Goal: Answer question/provide support: Answer question/provide support

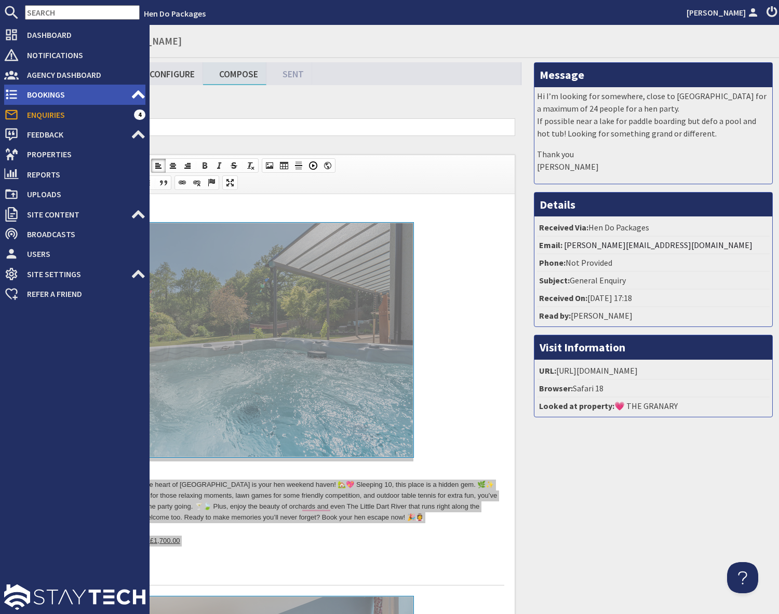
click at [43, 96] on span "Bookings" at bounding box center [75, 94] width 112 height 17
type textarea "<l>&ipsu;</d> <sit><a cons="adip://eli.seddoeiusmodt.inc/utlaboreet/doloremagna…"
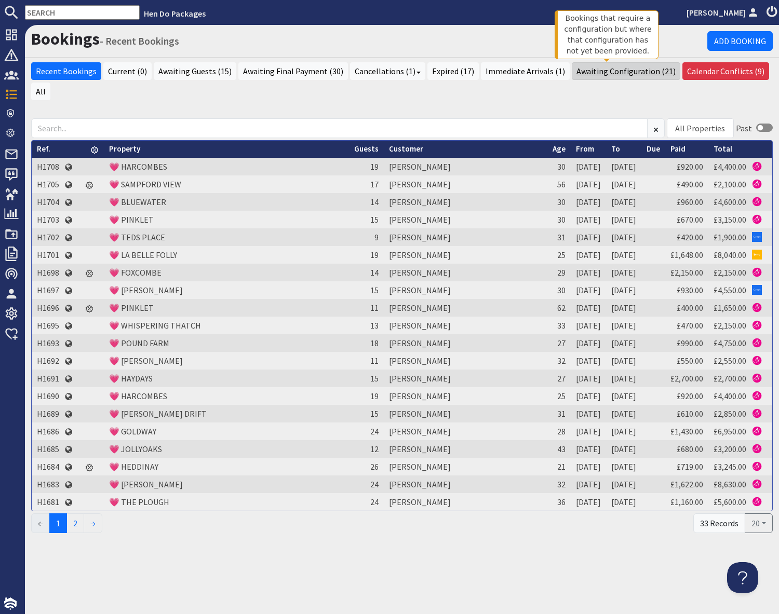
click at [591, 73] on link "Awaiting Configuration (21)" at bounding box center [626, 71] width 109 height 18
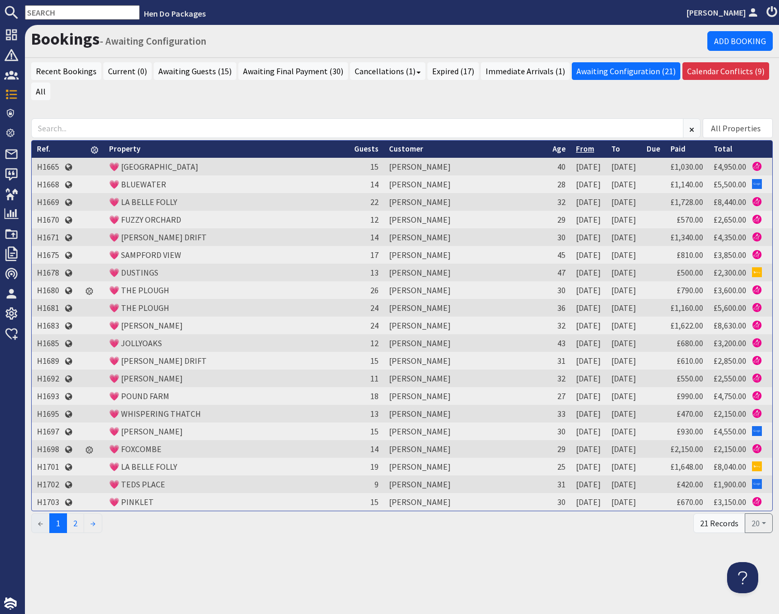
click at [576, 144] on link "From" at bounding box center [585, 149] width 18 height 10
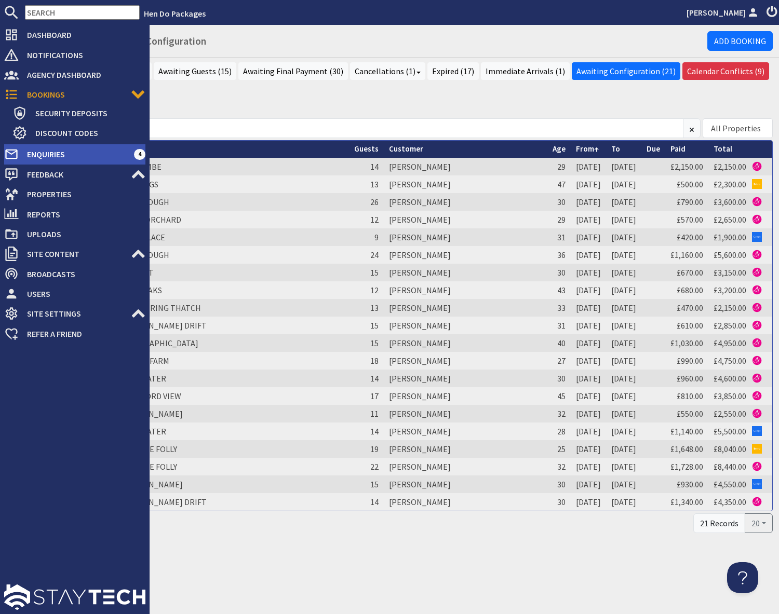
click at [38, 157] on span "Enquiries" at bounding box center [76, 154] width 115 height 17
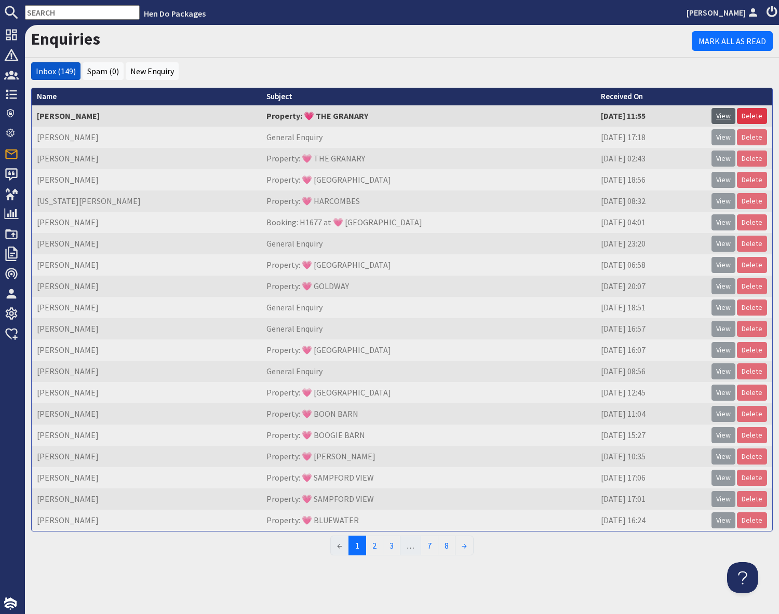
click at [722, 118] on link "View" at bounding box center [724, 116] width 24 height 16
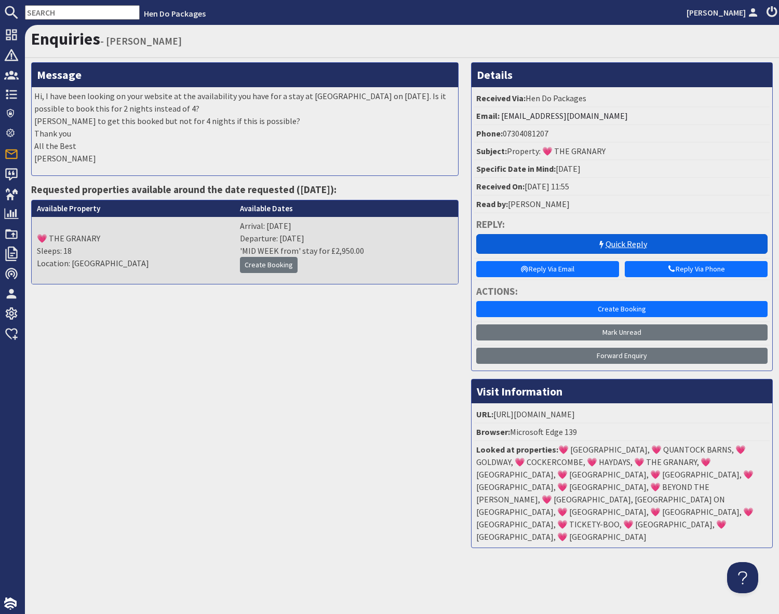
click at [592, 247] on link "Quick Reply" at bounding box center [621, 244] width 291 height 20
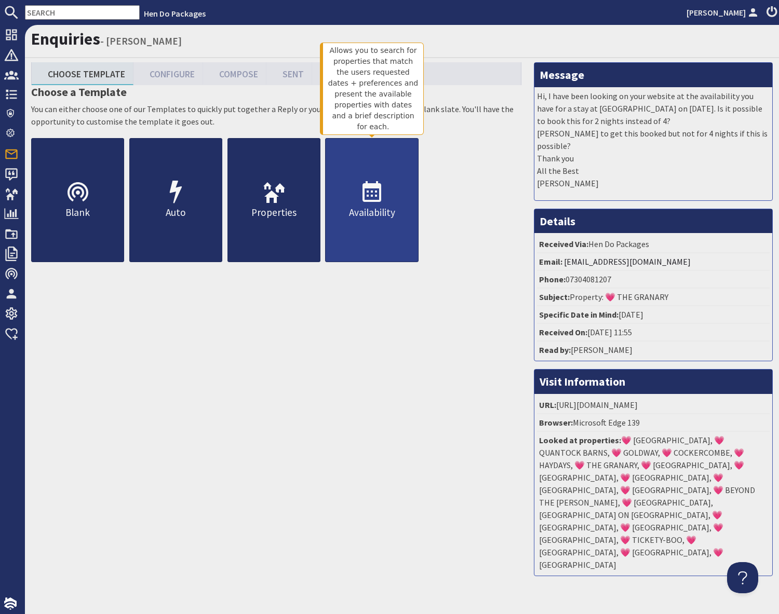
drag, startPoint x: 353, startPoint y: 222, endPoint x: 408, endPoint y: 224, distance: 55.1
click at [354, 221] on link "Availability" at bounding box center [371, 200] width 93 height 124
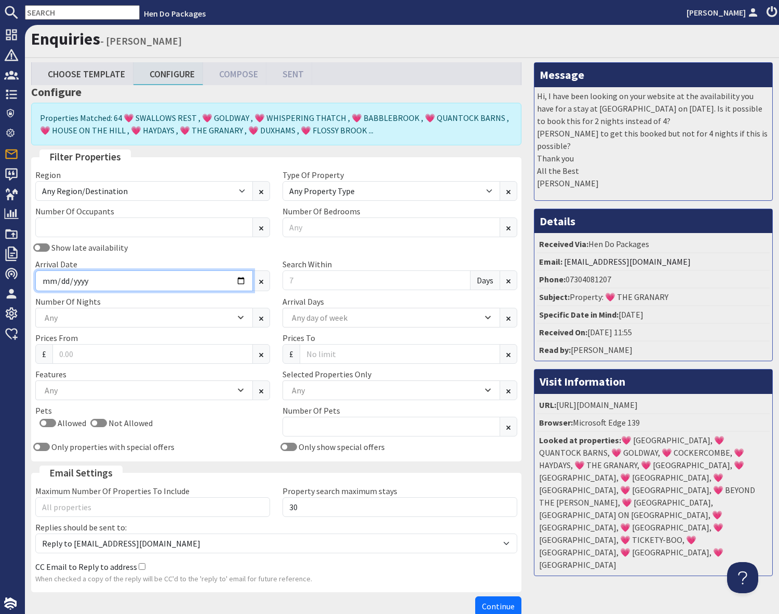
click at [117, 288] on input "Arrival Date" at bounding box center [144, 281] width 218 height 21
click at [236, 285] on input "Arrival Date" at bounding box center [144, 281] width 218 height 21
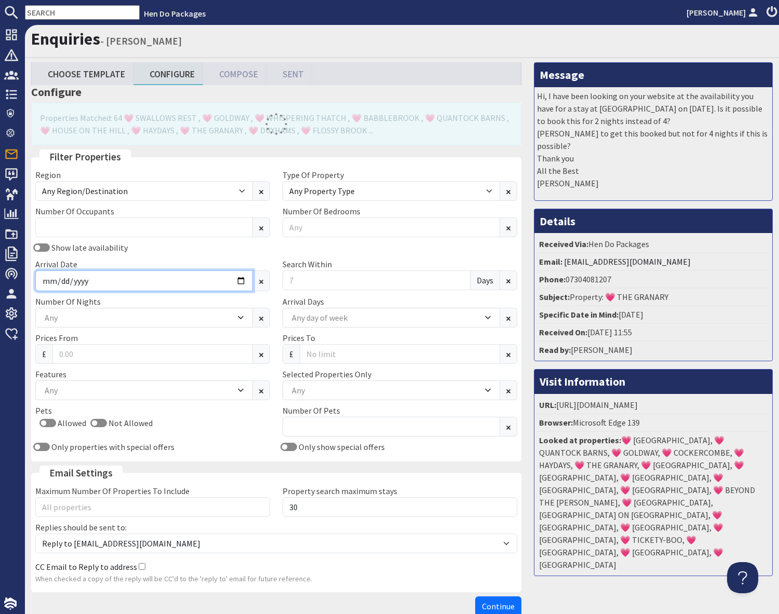
type input "[DATE]"
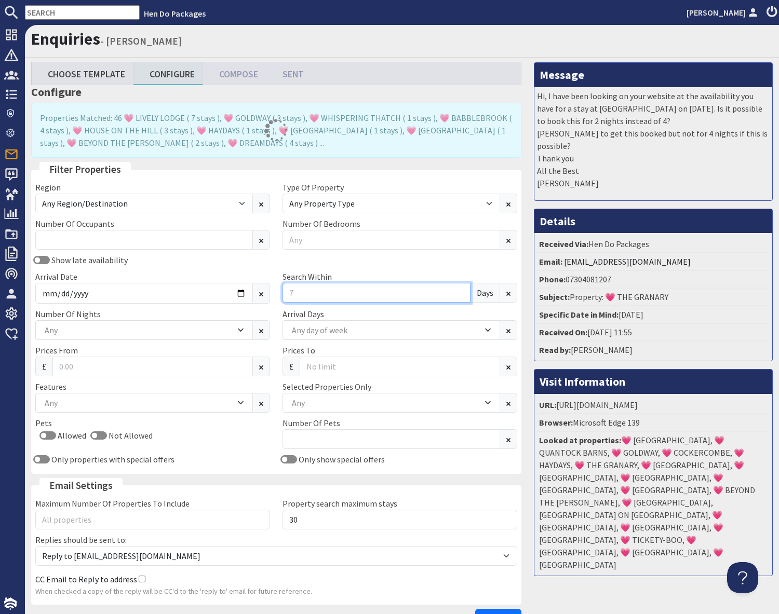
click at [307, 297] on input "Search Within" at bounding box center [377, 293] width 188 height 20
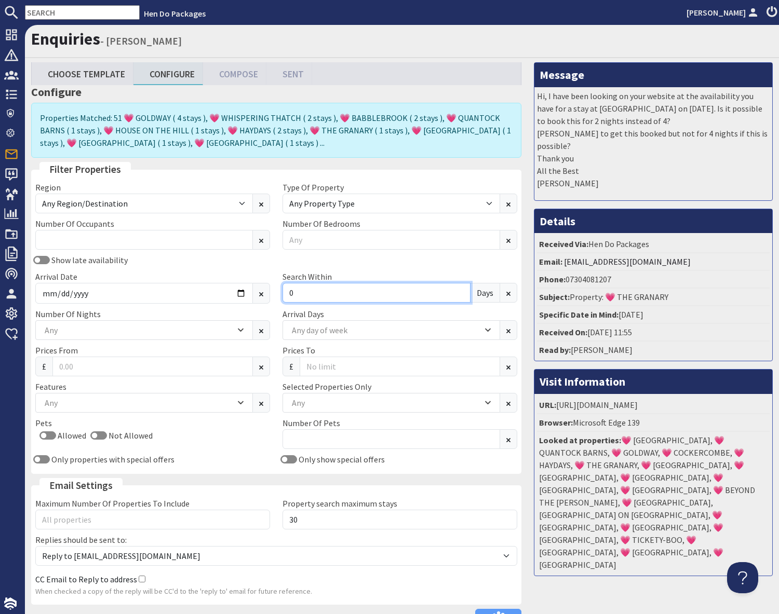
type input "0"
drag, startPoint x: 550, startPoint y: 544, endPoint x: 533, endPoint y: 538, distance: 17.3
click at [544, 542] on div "Message Hi, I have been looking on your website at the availability you have fo…" at bounding box center [653, 347] width 251 height 571
click at [141, 401] on div "Any" at bounding box center [138, 402] width 193 height 11
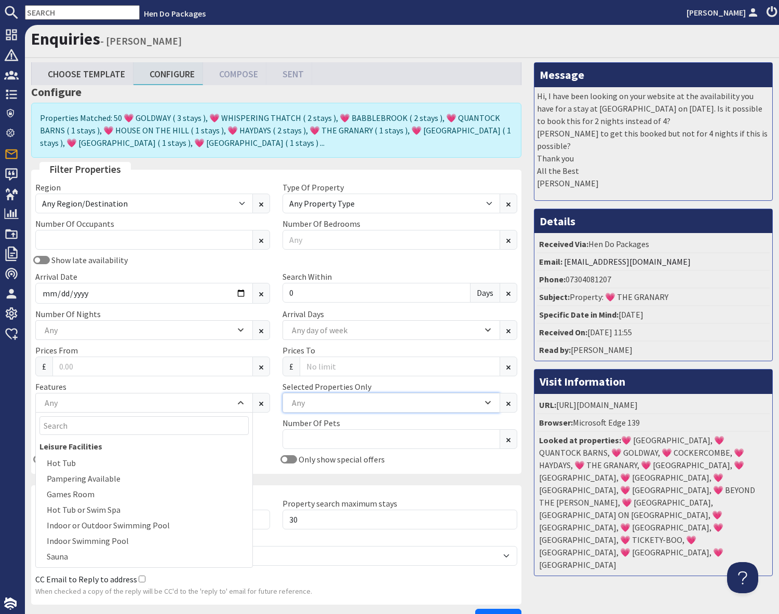
click at [342, 405] on div "Any" at bounding box center [385, 402] width 193 height 11
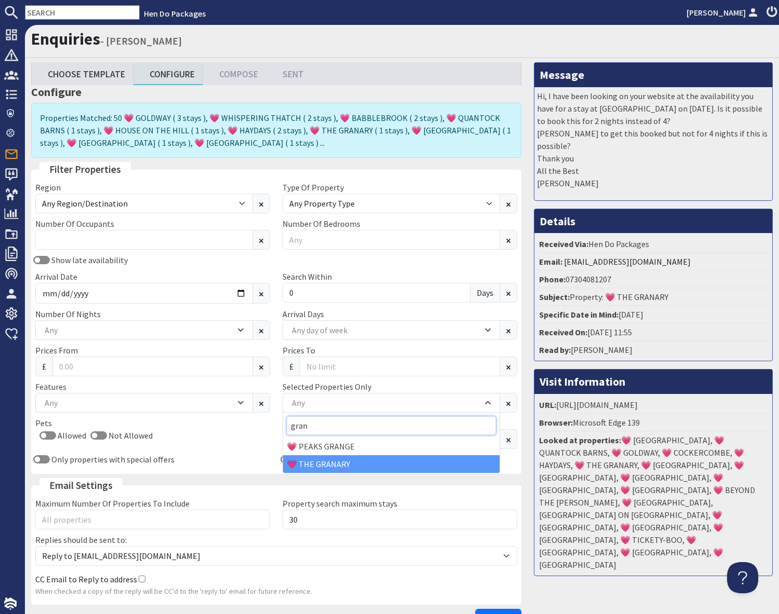
type input "gran"
click at [337, 470] on div "💗 THE GRANARY" at bounding box center [391, 464] width 217 height 18
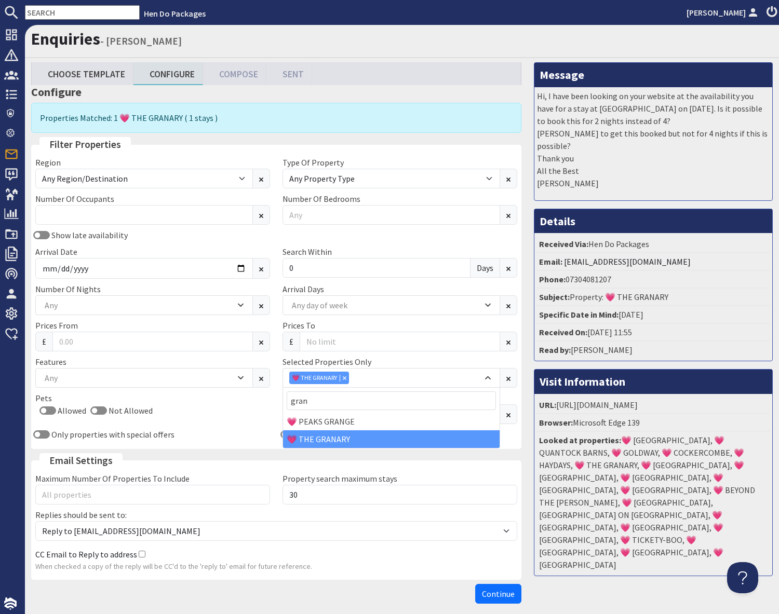
click at [585, 581] on div "Message Hi, I have been looking on your website at the availability you have fo…" at bounding box center [653, 335] width 251 height 546
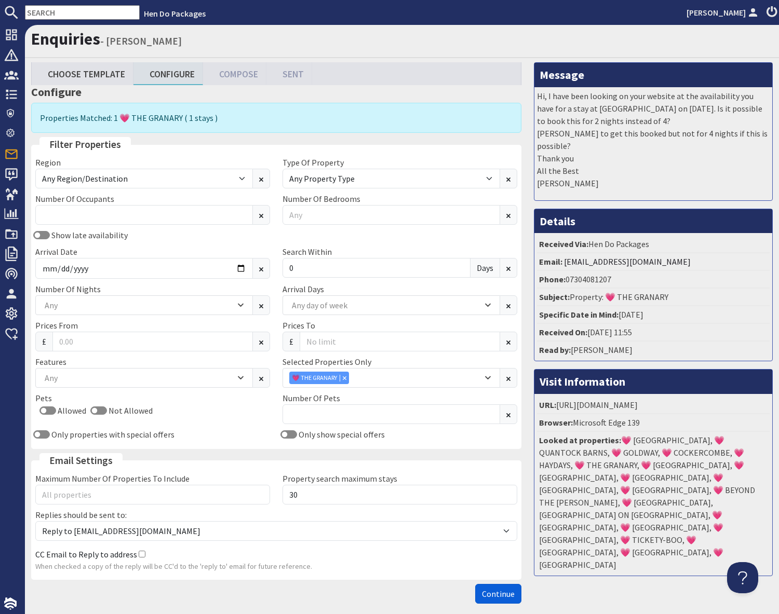
click at [502, 595] on span "Continue" at bounding box center [498, 594] width 33 height 10
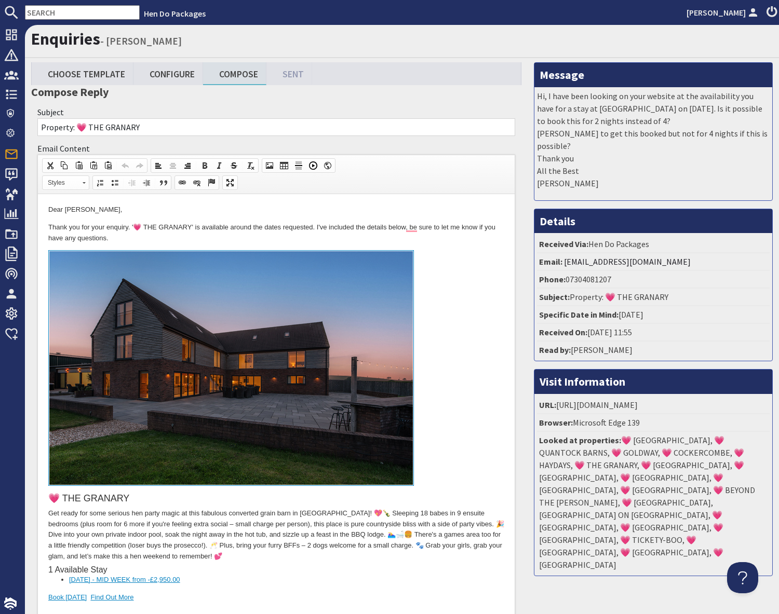
click at [448, 418] on link "To enrich screen reader interactions, please activate Accessibility in Grammarl…" at bounding box center [276, 369] width 456 height 239
click at [175, 76] on link "Configure" at bounding box center [168, 73] width 70 height 22
type textarea "<l>Ipsu Dol Sitamet,</c> <a>Elits doe tem inci utlabor. &#72;💗 ETD MAGNAAL&#10;…"
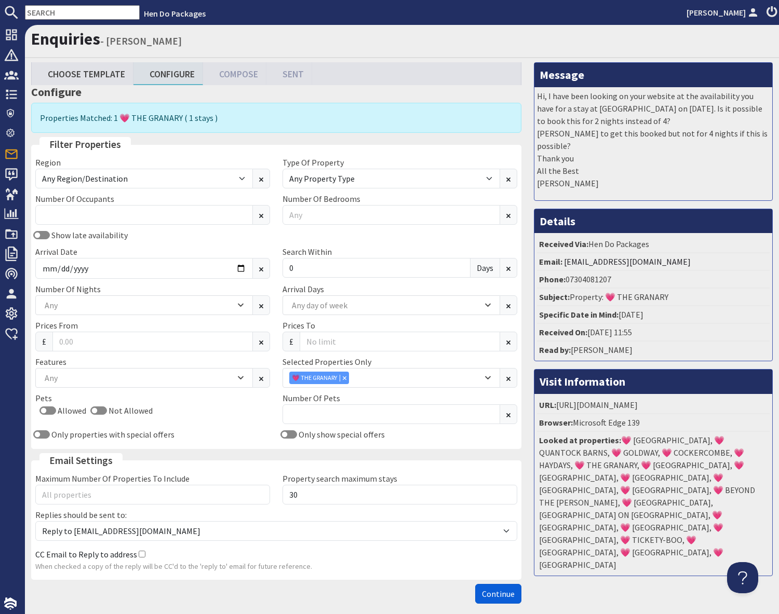
click at [496, 595] on span "Continue" at bounding box center [498, 594] width 33 height 10
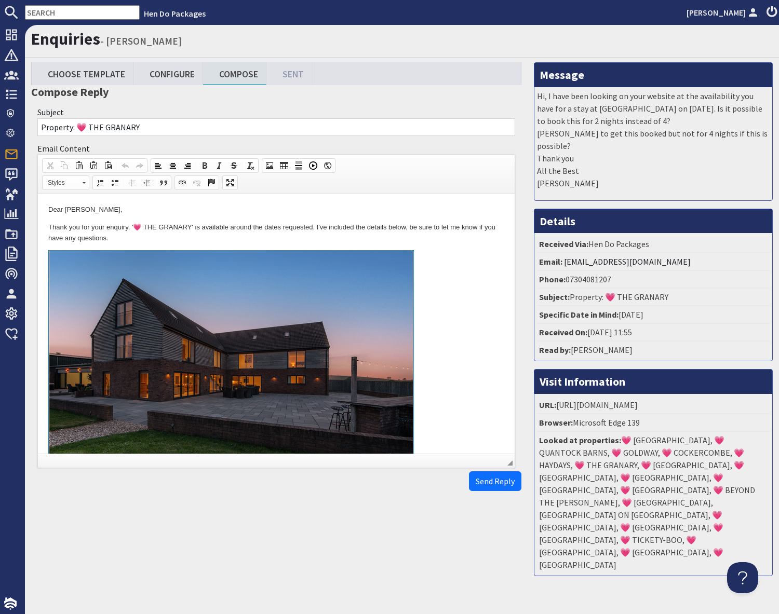
click at [446, 399] on link "To enrich screen reader interactions, please activate Accessibility in Grammarl…" at bounding box center [276, 369] width 456 height 239
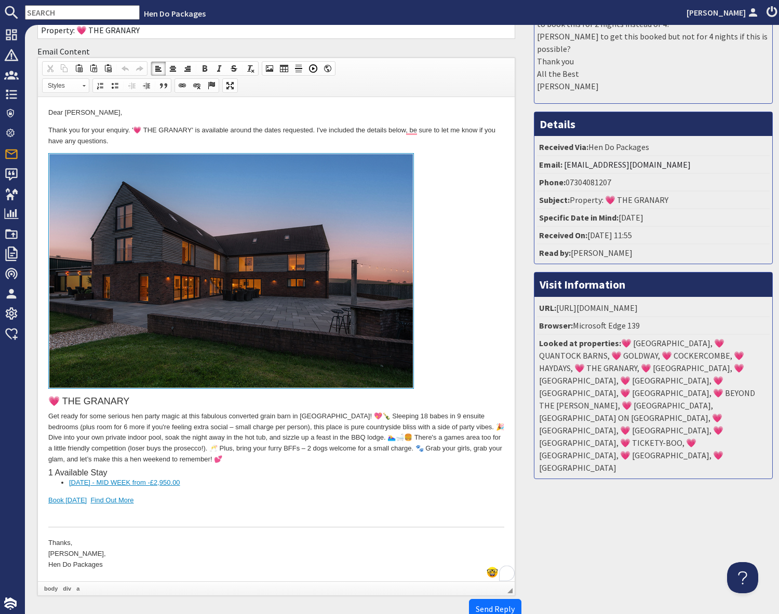
scroll to position [159, 0]
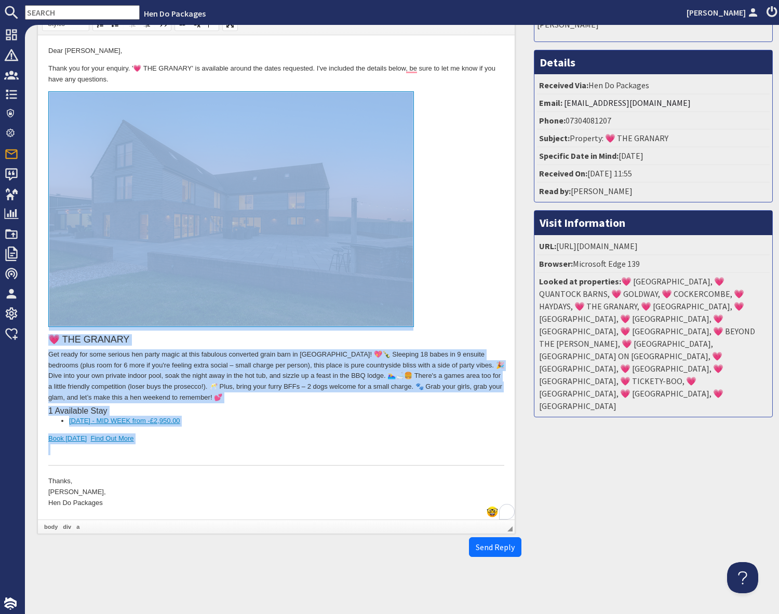
drag, startPoint x: 160, startPoint y: 450, endPoint x: 154, endPoint y: 272, distance: 177.7
click at [154, 272] on div "💗 THE GRANARY Get ready for some serious hen party magic at this fabulous conve…" at bounding box center [276, 278] width 456 height 374
copy div "💗 THE GRANARY Get ready for some serious hen party magic at this fabulous conve…"
click at [434, 247] on link "To enrich screen reader interactions, please activate Accessibility in Grammarl…" at bounding box center [276, 210] width 456 height 239
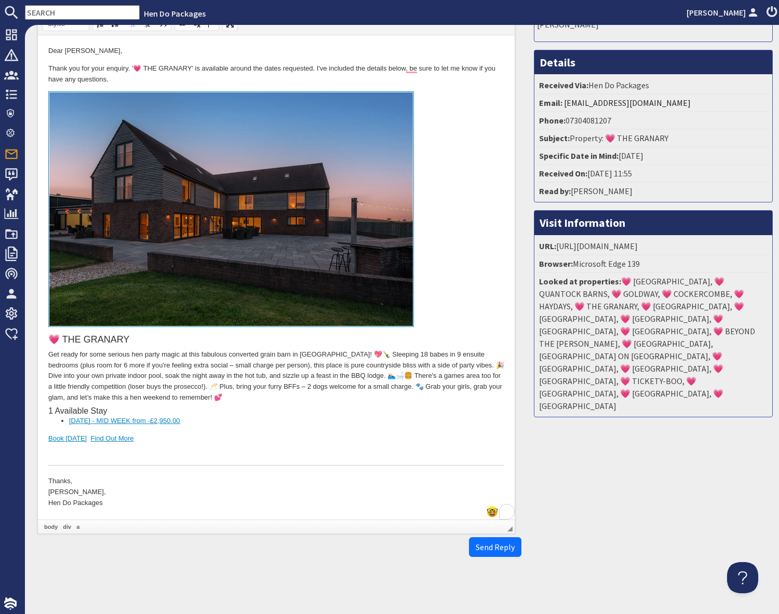
scroll to position [0, 0]
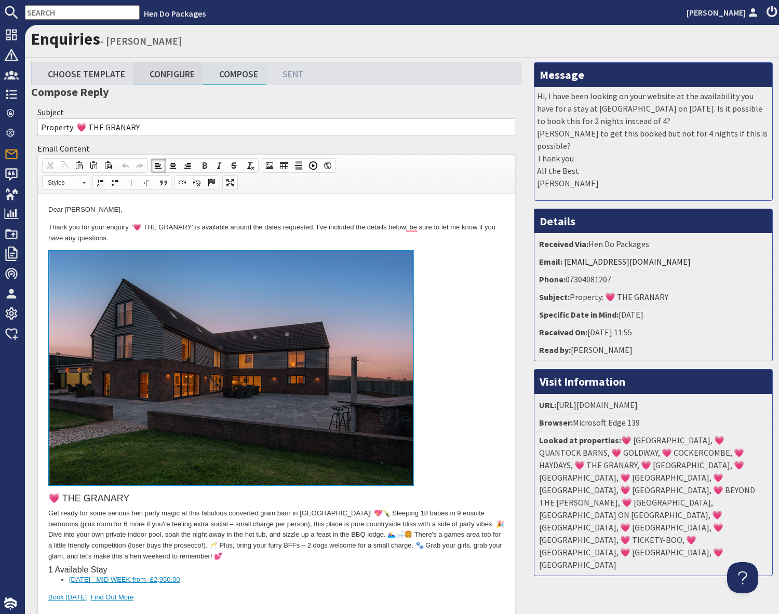
click at [180, 75] on link "Configure" at bounding box center [168, 73] width 70 height 22
type textarea "<l>Ipsu Dol Sitamet,</c> <a>Elits doe tem inci utlabor. &#72;💗 ETD MAGNAAL&#10;…"
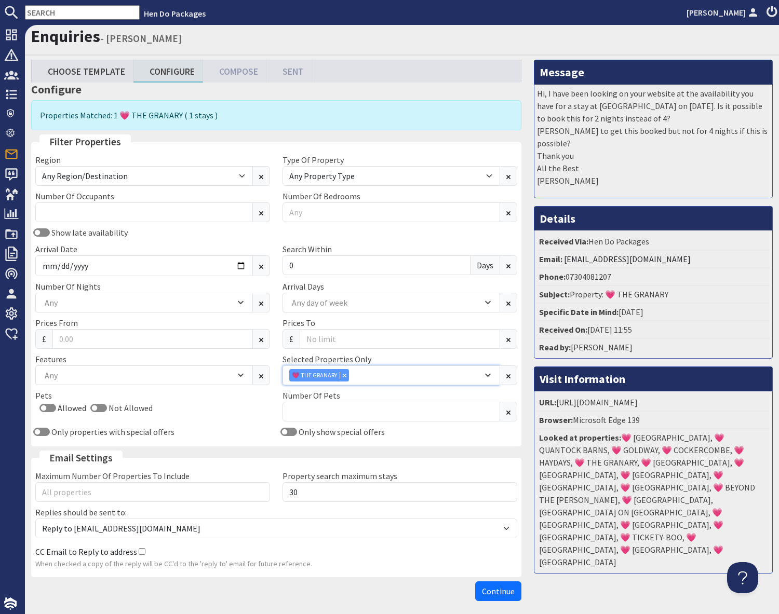
scroll to position [4, 0]
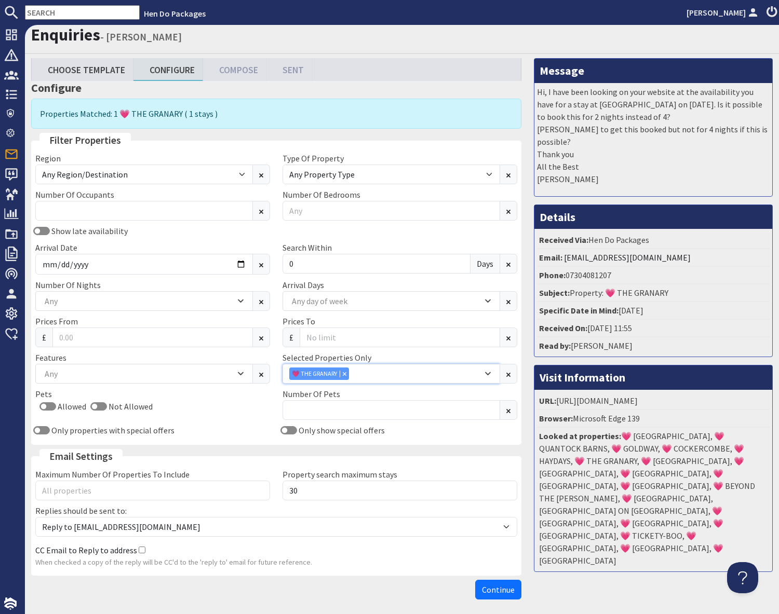
click at [347, 374] on div "Combobox" at bounding box center [344, 373] width 9 height 7
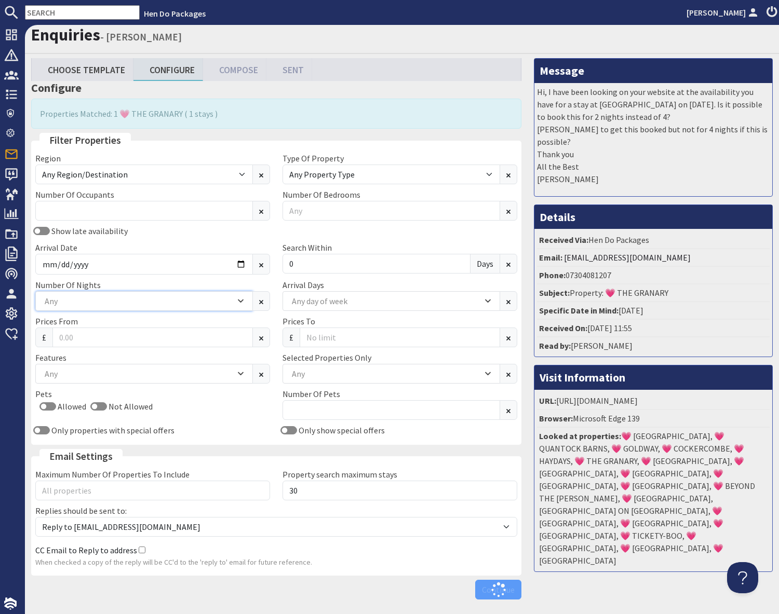
click at [97, 305] on div "Any" at bounding box center [138, 301] width 193 height 11
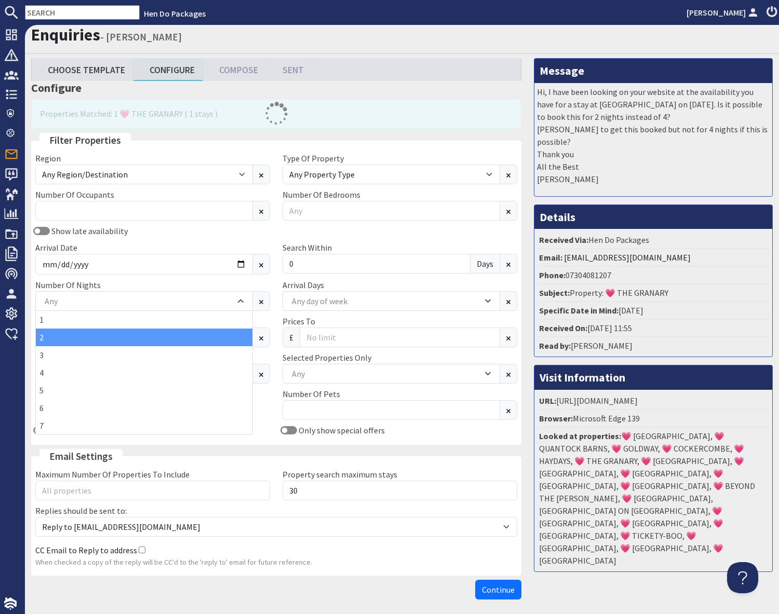
click at [61, 342] on div "2" at bounding box center [144, 338] width 217 height 18
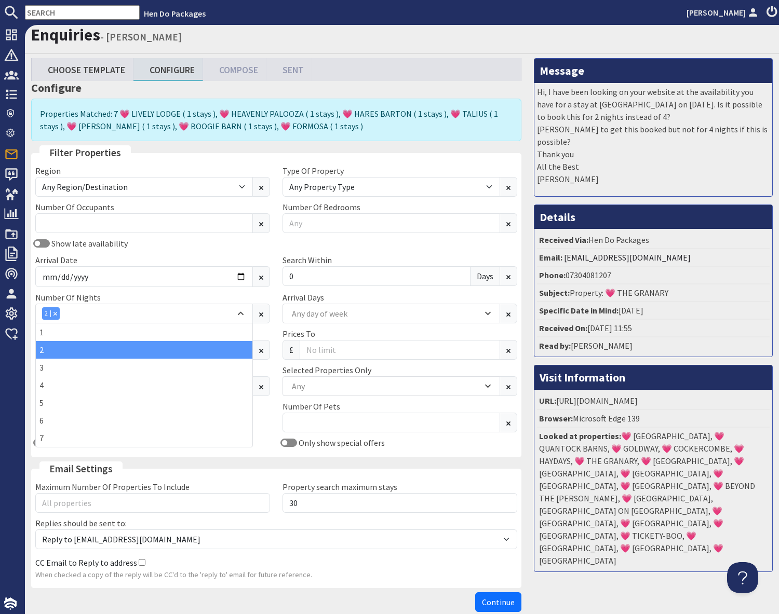
scroll to position [0, 0]
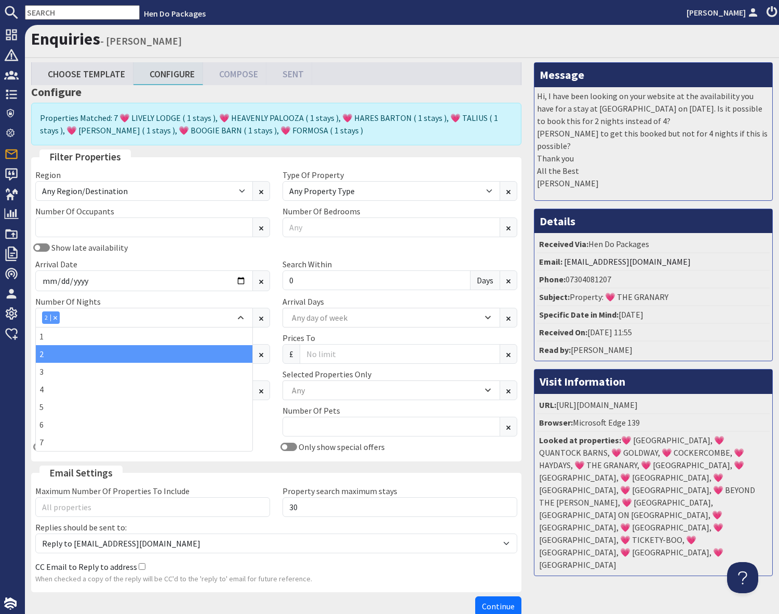
drag, startPoint x: 571, startPoint y: 542, endPoint x: 518, endPoint y: 533, distance: 54.2
click at [565, 542] on div "Message Hi, I have been looking on your website at the availability you have fo…" at bounding box center [653, 341] width 251 height 559
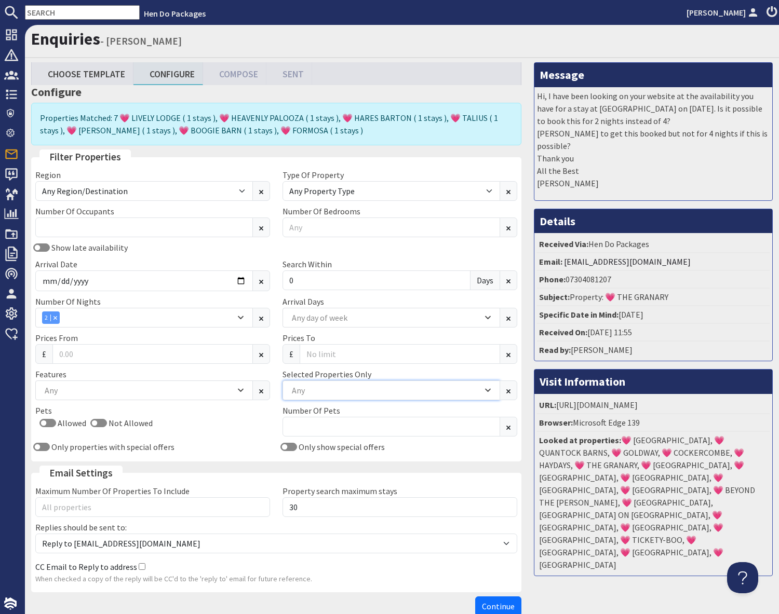
click at [304, 390] on div "Any" at bounding box center [385, 390] width 193 height 11
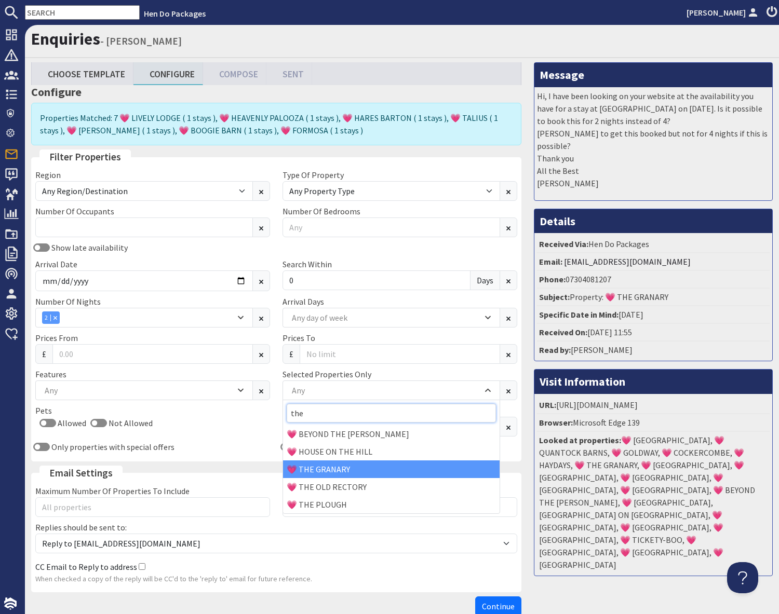
type input "the"
click at [320, 466] on div "💗 THE GRANARY" at bounding box center [391, 470] width 217 height 18
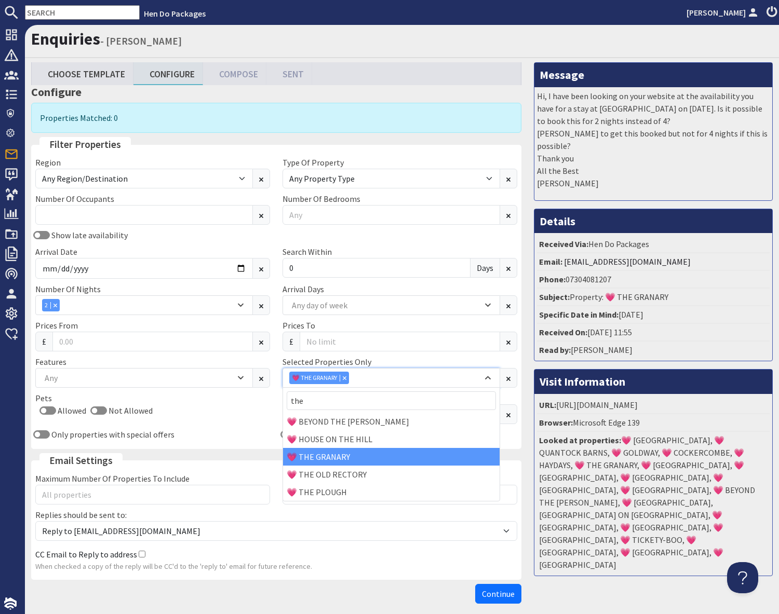
click at [347, 378] on div "Combobox" at bounding box center [344, 377] width 9 height 7
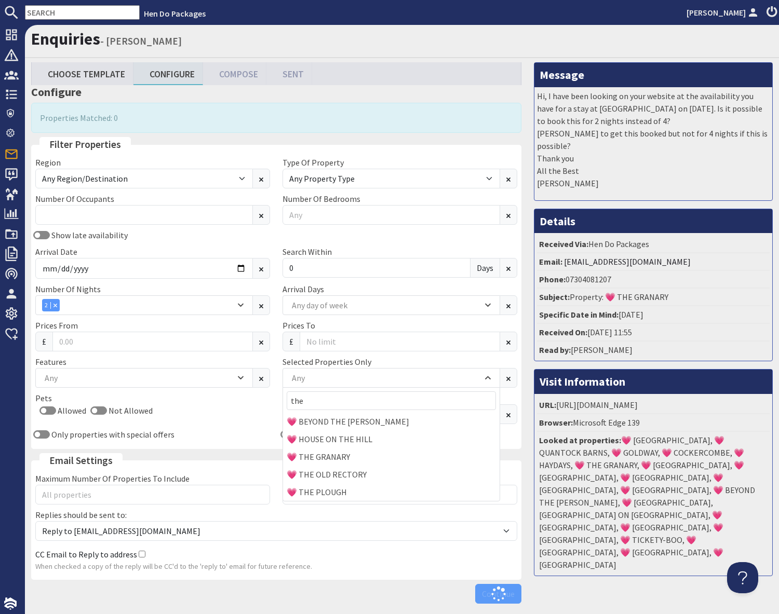
drag, startPoint x: 577, startPoint y: 552, endPoint x: 540, endPoint y: 551, distance: 36.9
click at [573, 552] on div "Message Hi, I have been looking on your website at the availability you have fo…" at bounding box center [653, 335] width 251 height 546
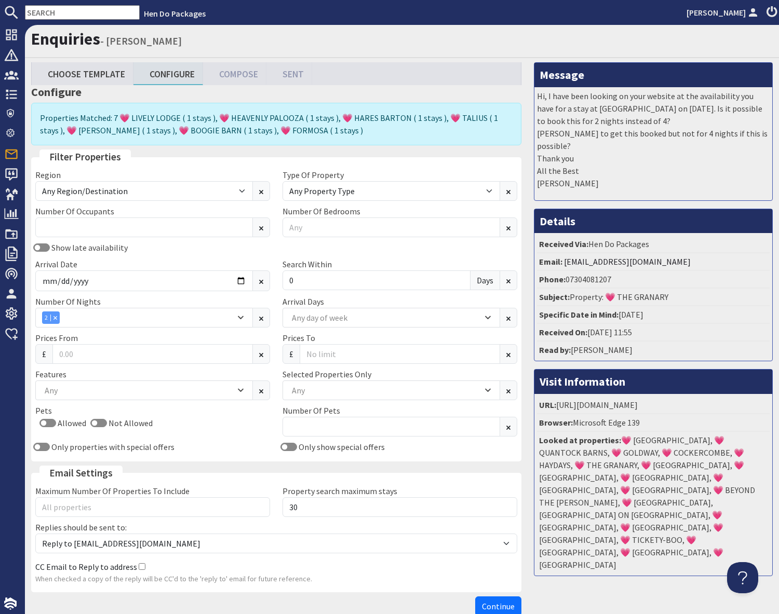
click at [594, 566] on div "Message Hi, I have been looking on your website at the availability you have fo…" at bounding box center [653, 341] width 251 height 559
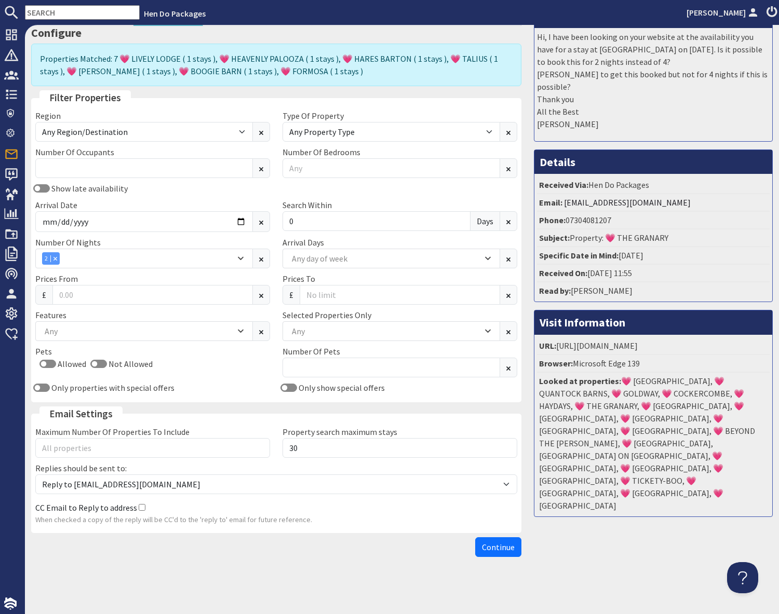
drag, startPoint x: 583, startPoint y: 562, endPoint x: 515, endPoint y: 562, distance: 68.6
click at [578, 562] on div "Message Hi, I have been looking on your website at the availability you have fo…" at bounding box center [653, 282] width 251 height 559
click at [499, 555] on button "Continue" at bounding box center [498, 548] width 46 height 20
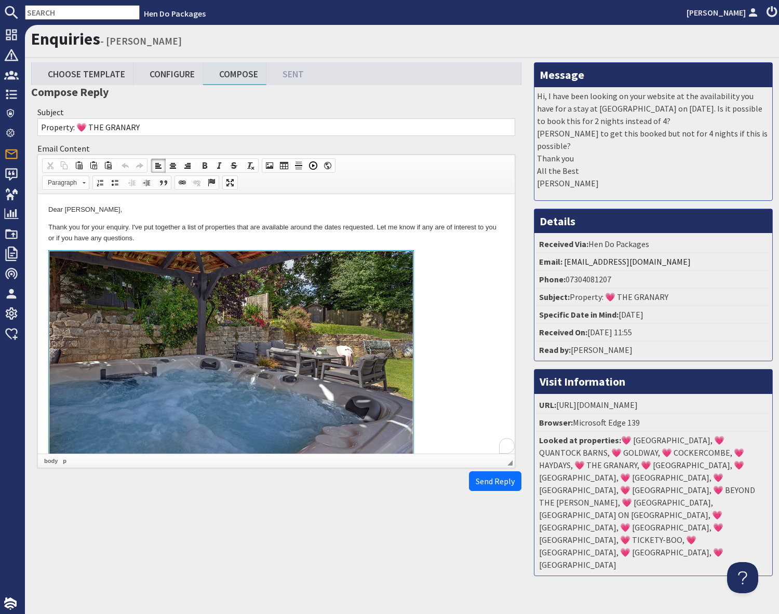
drag, startPoint x: 420, startPoint y: 320, endPoint x: 432, endPoint y: 338, distance: 21.8
click at [421, 321] on link at bounding box center [276, 369] width 456 height 239
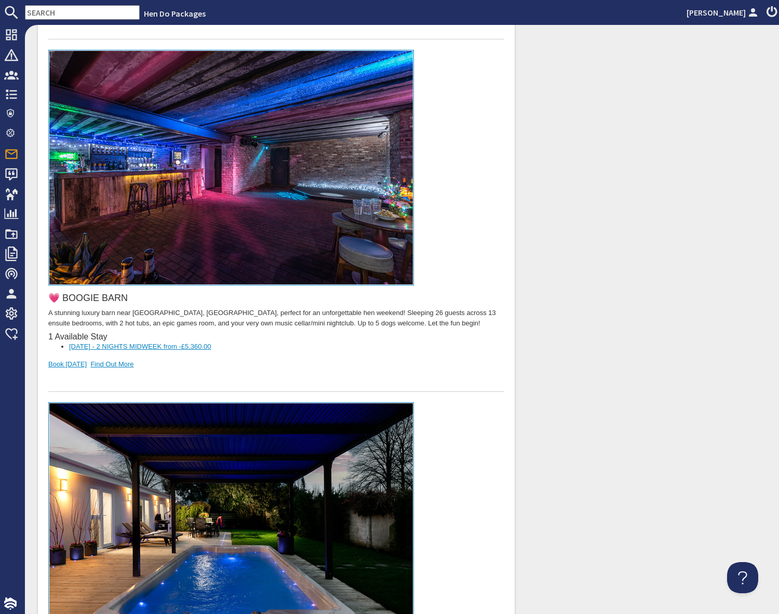
scroll to position [2295, 0]
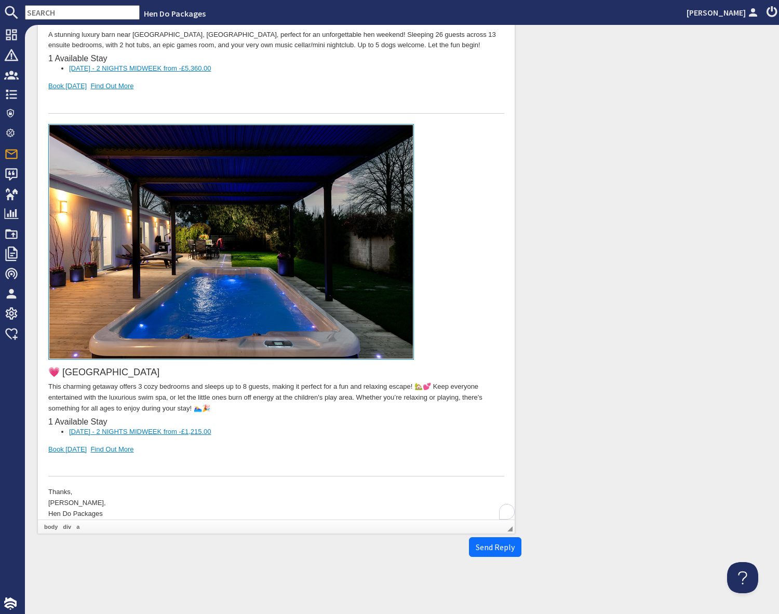
click at [223, 436] on div "💗 [GEOGRAPHIC_DATA] This charming getaway offers 3 cozy bedrooms and sleeps up …" at bounding box center [276, 301] width 456 height 353
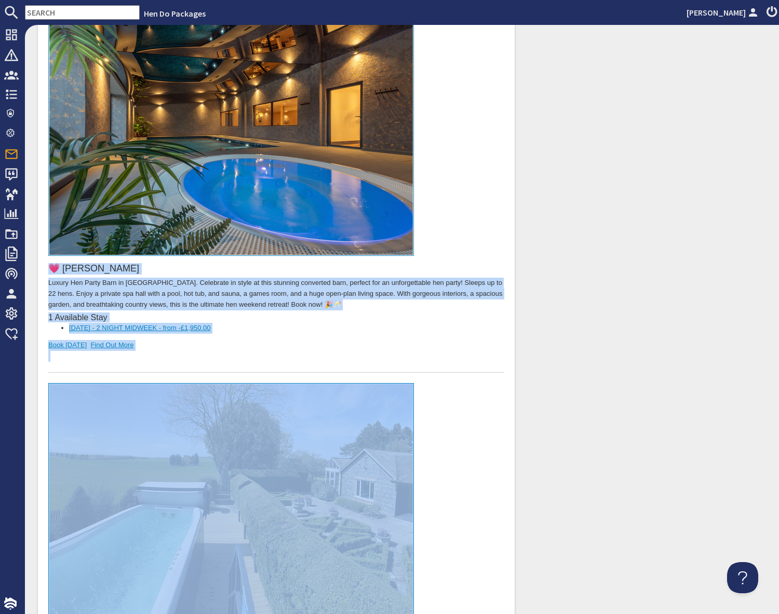
scroll to position [0, 0]
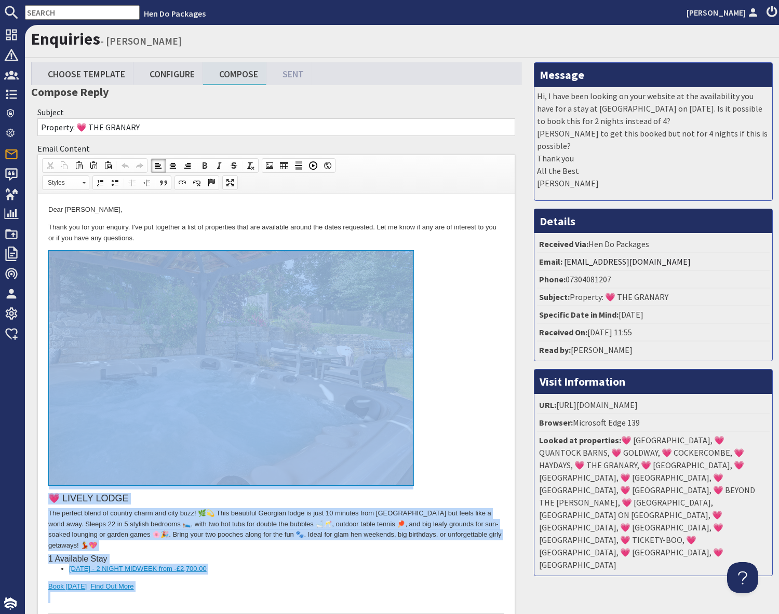
drag, startPoint x: 200, startPoint y: 2742, endPoint x: 186, endPoint y: 289, distance: 2452.6
copy body "💗 LOREMI DOLOR Sit ametcon adipi el seddoei tempo inc utla etdo! 🌿💫 Magn aliqua…"
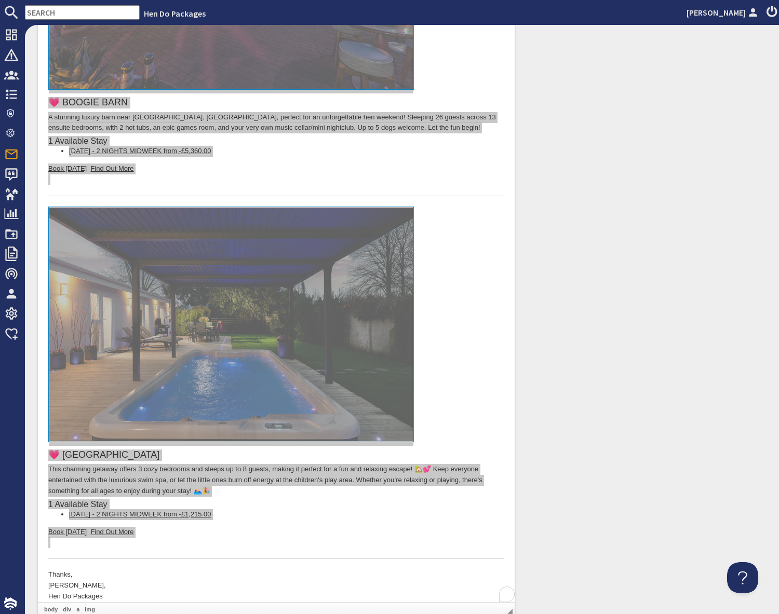
scroll to position [2295, 0]
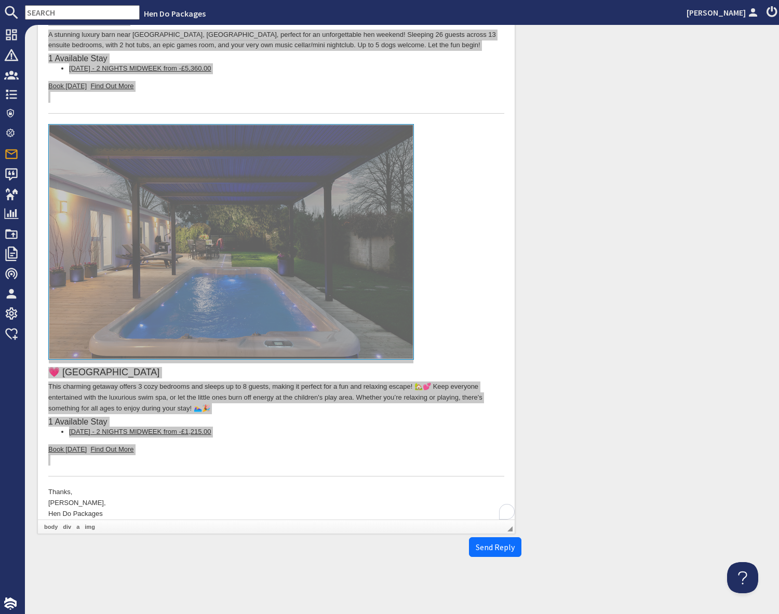
click at [87, 13] on input "text" at bounding box center [82, 12] width 115 height 15
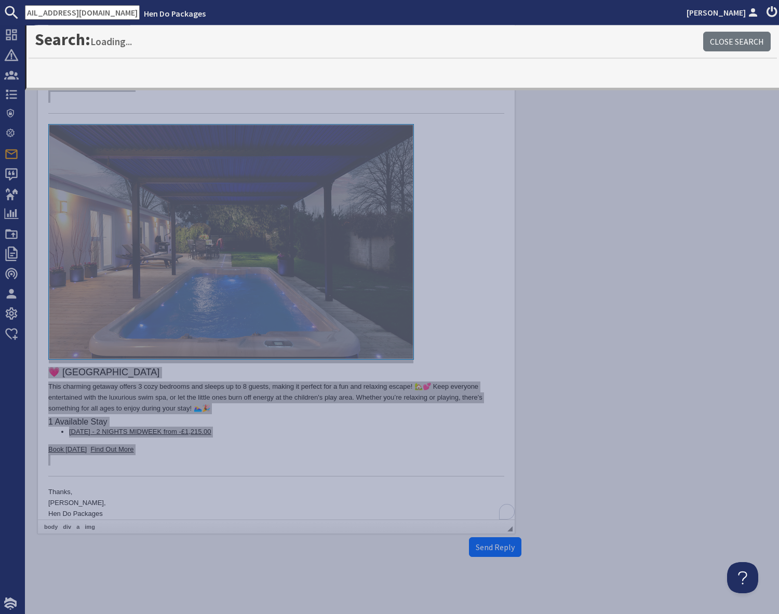
type input "[EMAIL_ADDRESS][DOMAIN_NAME]"
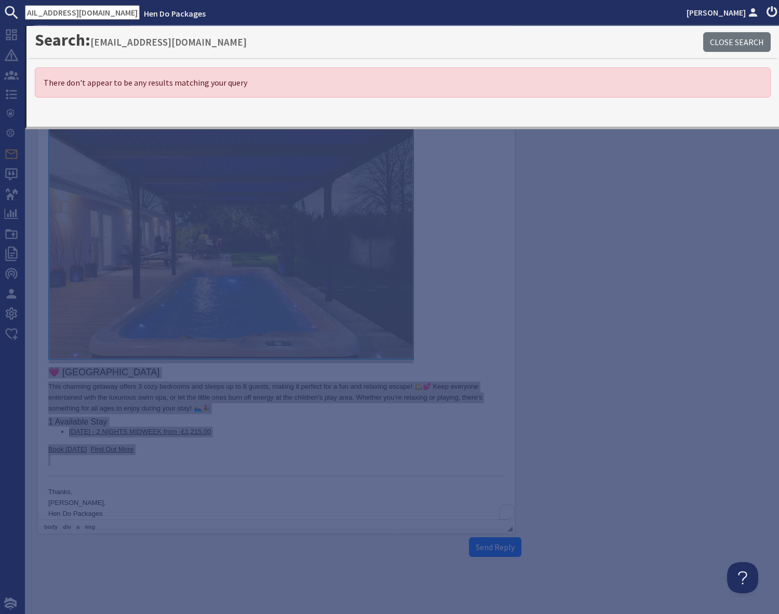
scroll to position [0, 0]
